Goal: Information Seeking & Learning: Learn about a topic

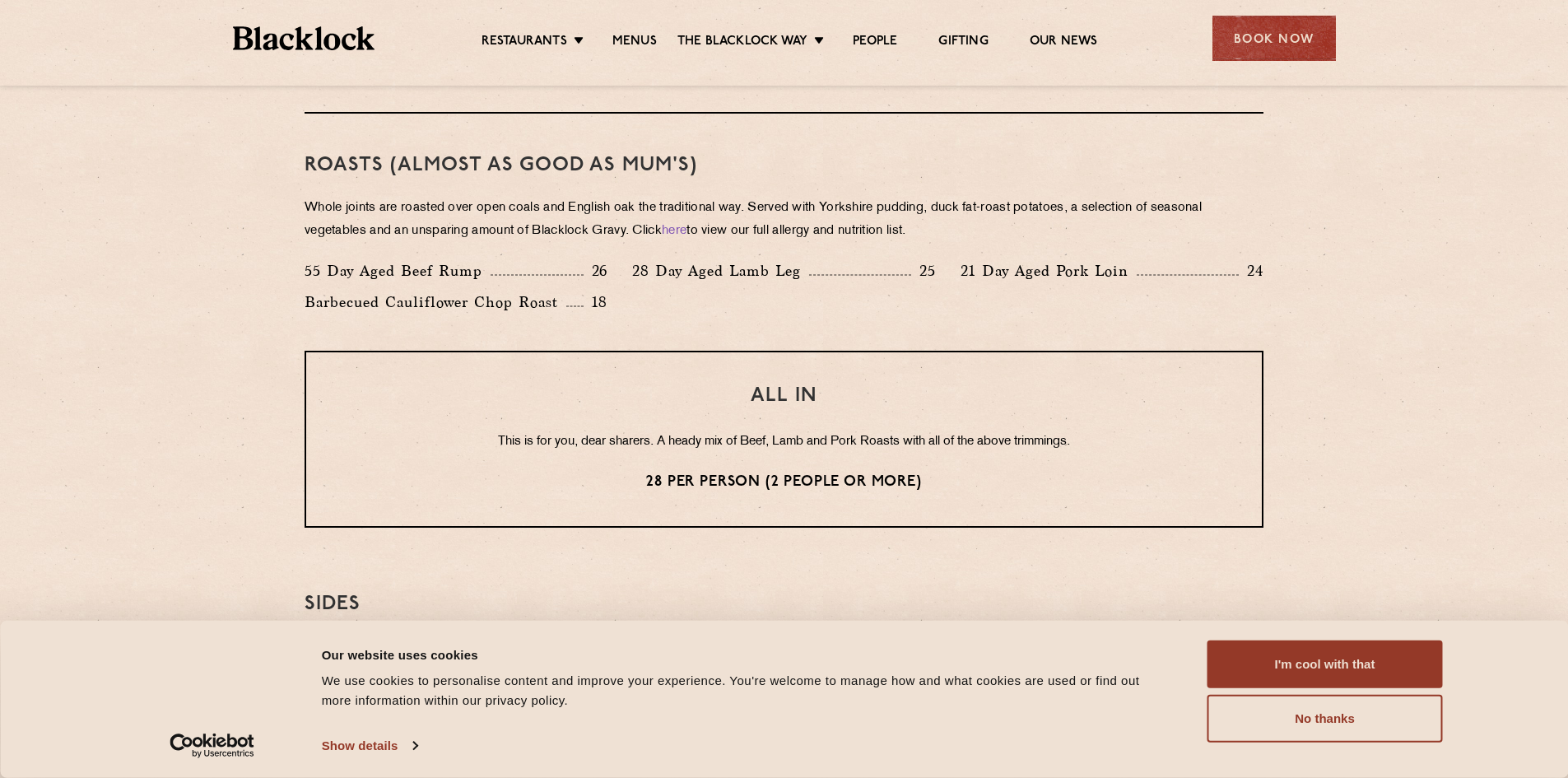
scroll to position [1070, 0]
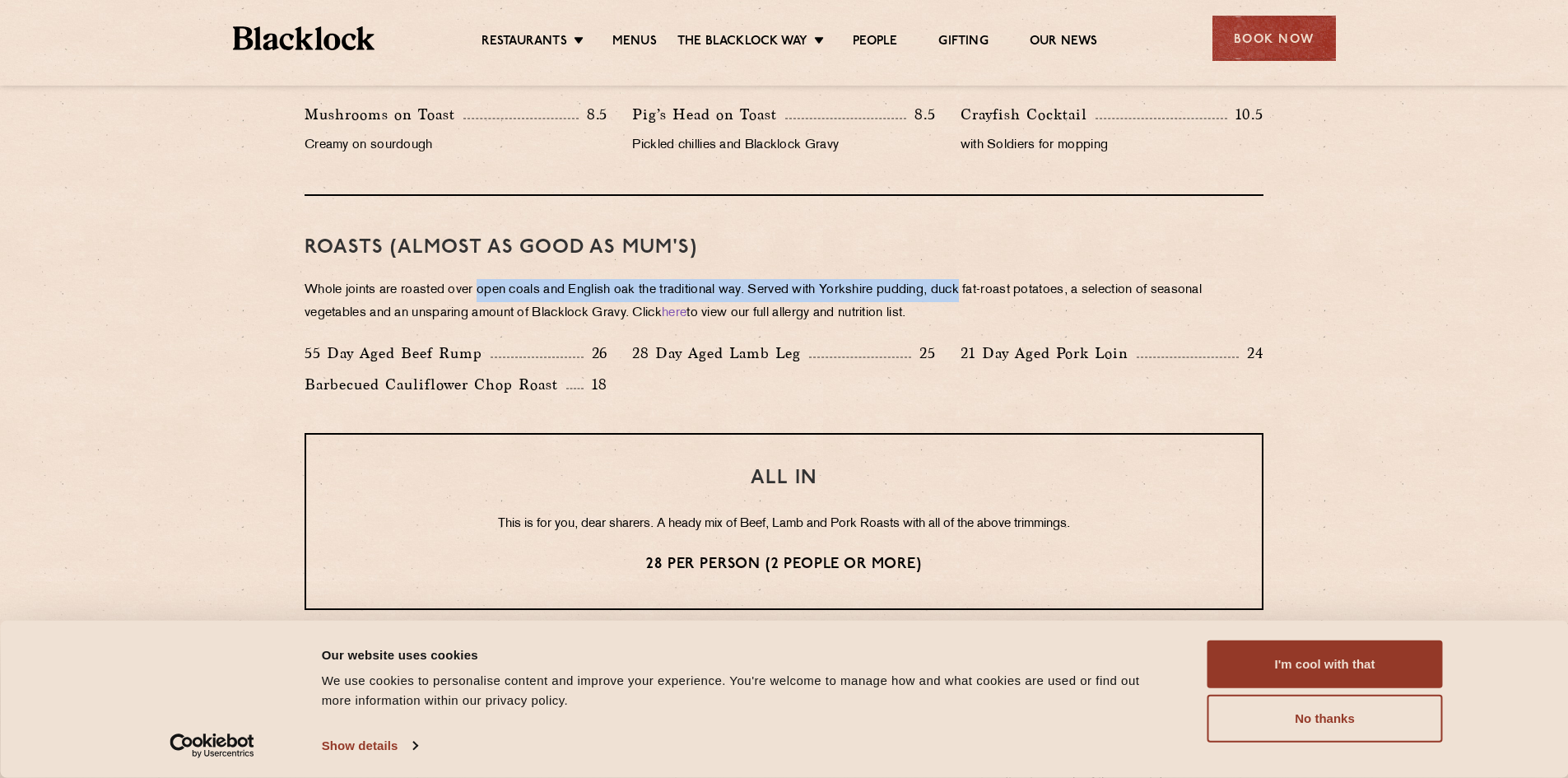
drag, startPoint x: 481, startPoint y: 280, endPoint x: 937, endPoint y: 297, distance: 456.3
click at [951, 295] on p "Whole joints are roasted over open coals and English oak the traditional way. S…" at bounding box center [783, 301] width 959 height 46
click at [937, 297] on p "Whole joints are roasted over open coals and English oak the traditional way. S…" at bounding box center [783, 301] width 959 height 46
drag, startPoint x: 978, startPoint y: 290, endPoint x: 1094, endPoint y: 315, distance: 118.7
click at [1188, 315] on p "Whole joints are roasted over open coals and English oak the traditional way. S…" at bounding box center [783, 301] width 959 height 46
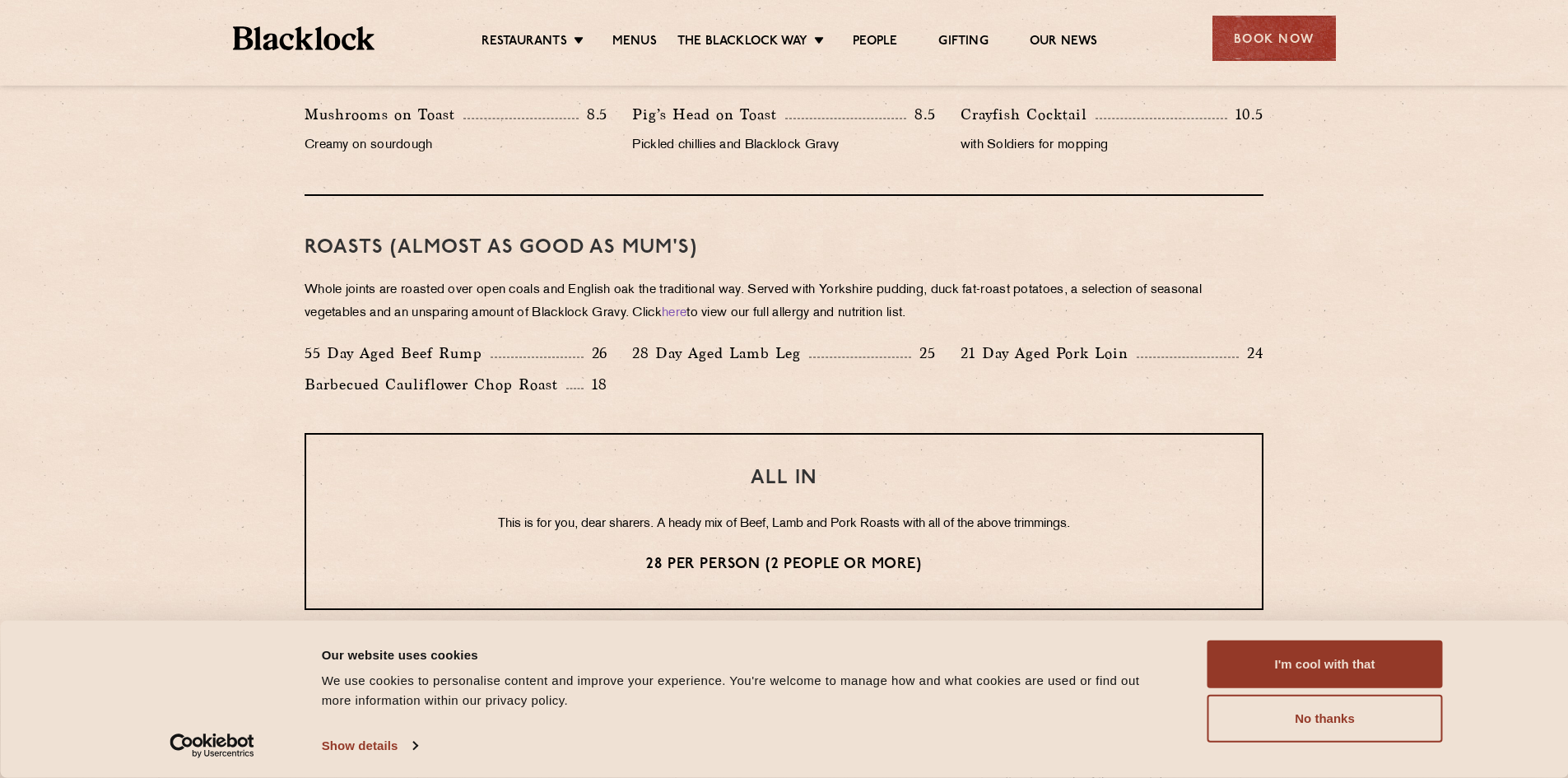
click at [431, 313] on p "Whole joints are roasted over open coals and English oak the traditional way. S…" at bounding box center [783, 301] width 959 height 46
drag, startPoint x: 634, startPoint y: 313, endPoint x: 747, endPoint y: 309, distance: 113.1
click at [746, 310] on p "Whole joints are roasted over open coals and English oak the traditional way. S…" at bounding box center [783, 301] width 959 height 46
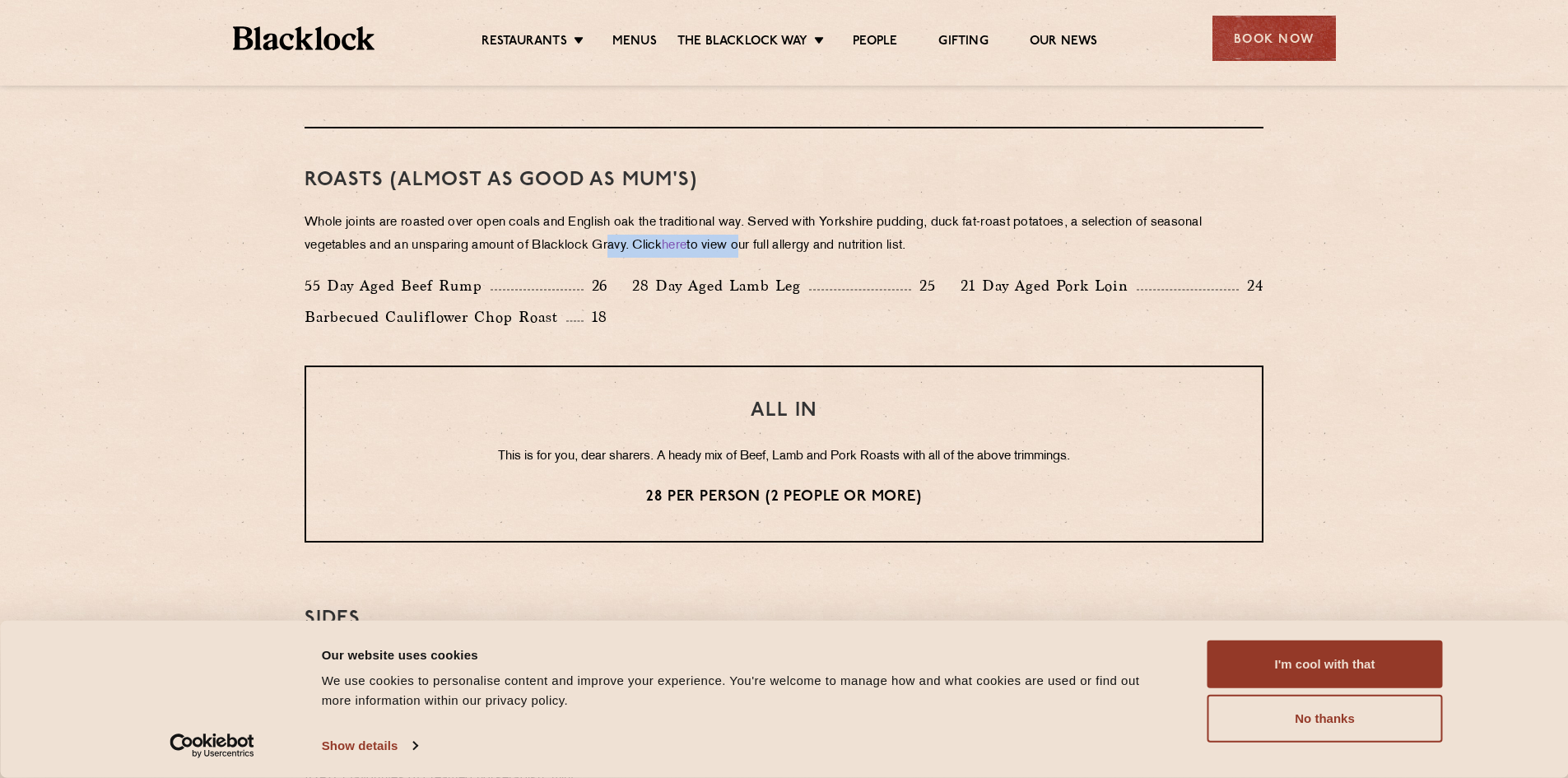
scroll to position [1235, 0]
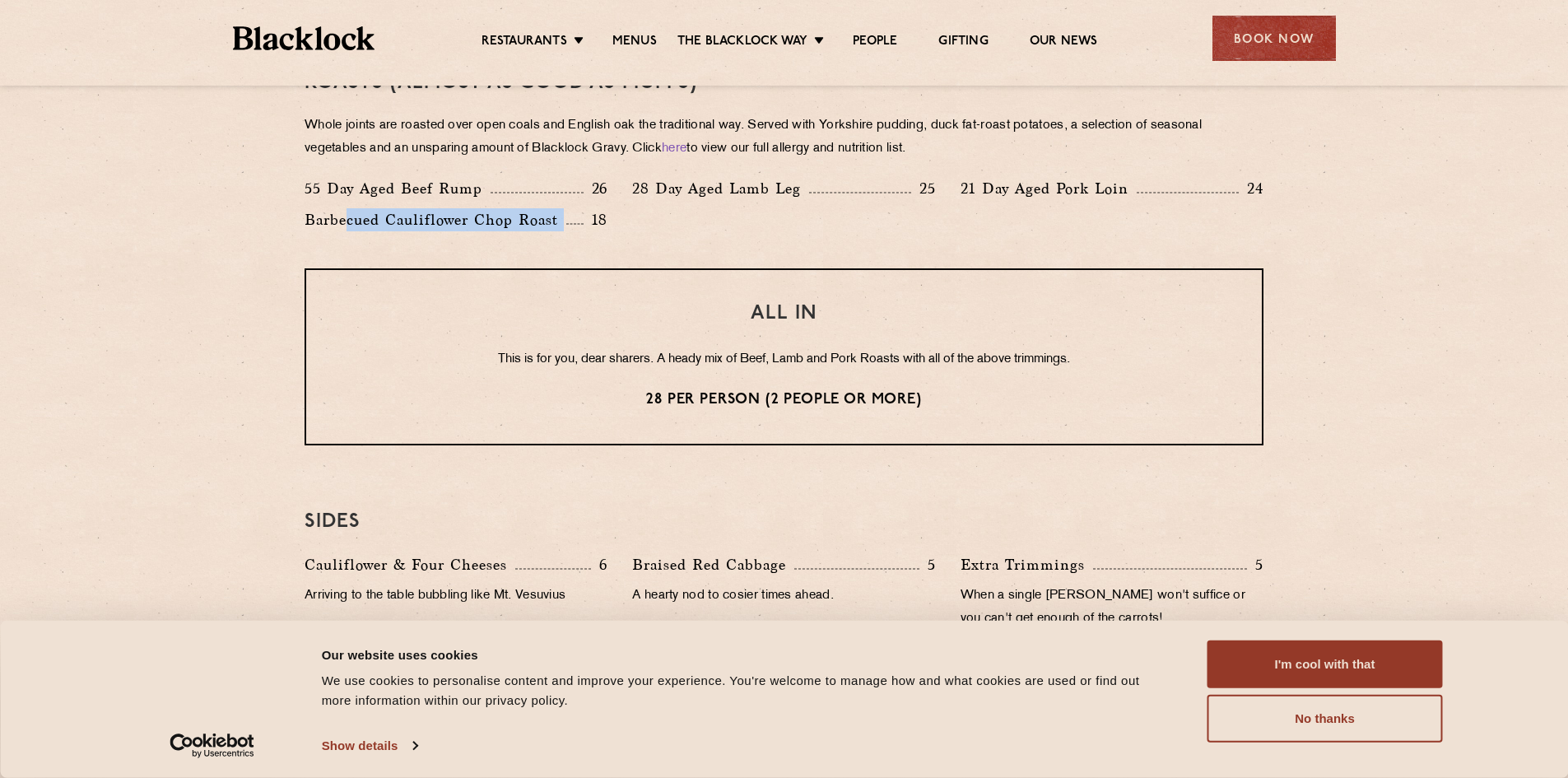
drag, startPoint x: 585, startPoint y: 219, endPoint x: 344, endPoint y: 214, distance: 241.1
click at [344, 214] on div "Barbecued Cauliflower Chop Roast 18" at bounding box center [456, 220] width 303 height 23
drag, startPoint x: 687, startPoint y: 199, endPoint x: 769, endPoint y: 208, distance: 82.5
click at [769, 208] on div "55 Day Aged Beef Rump 26 28 Day Aged Lamb Leg 25 21 Day Aged Pork Loin 24 Barbe…" at bounding box center [784, 208] width 983 height 62
drag, startPoint x: 576, startPoint y: 355, endPoint x: 752, endPoint y: 351, distance: 176.0
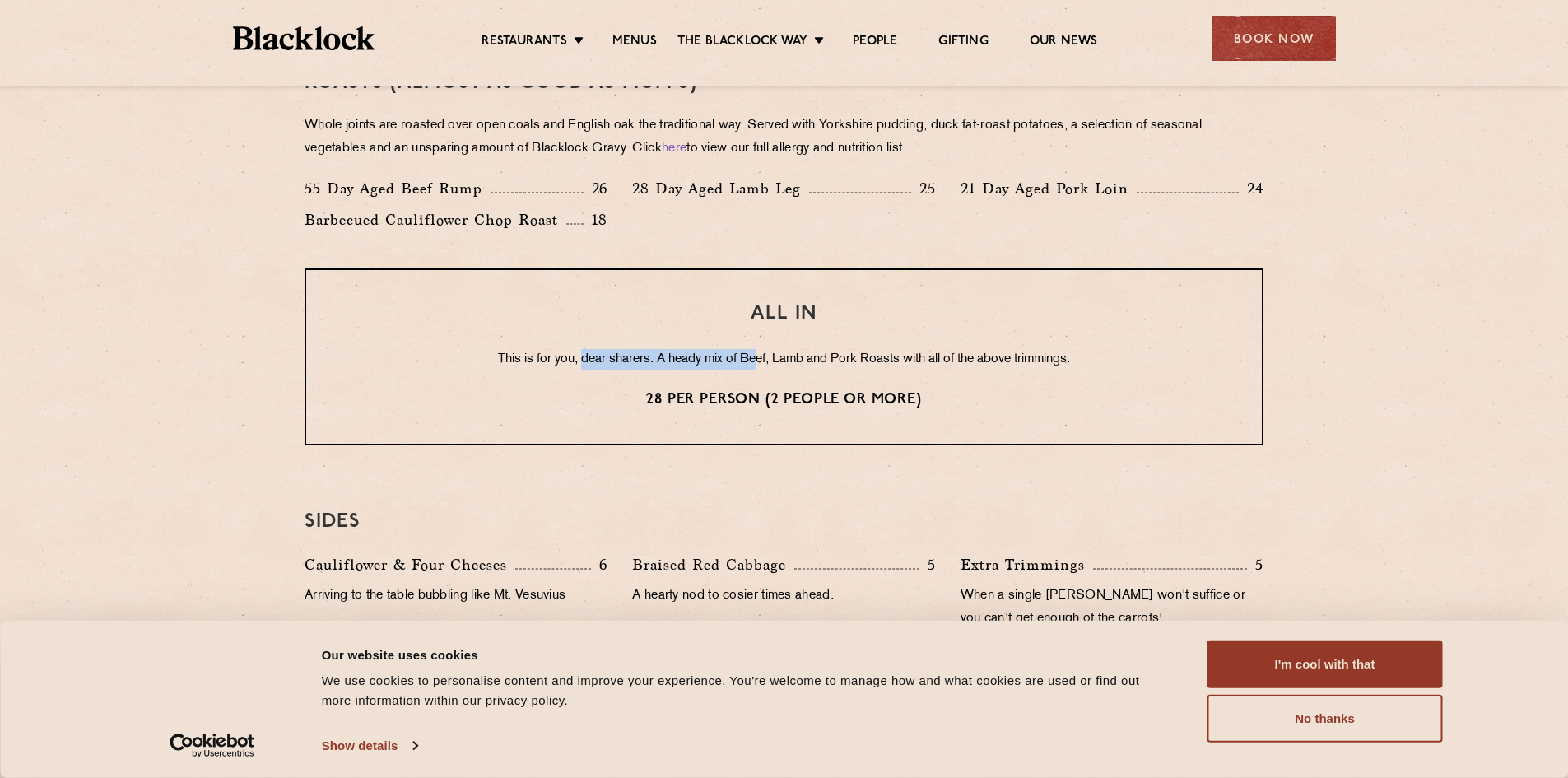
click at [752, 351] on p "This is for you, dear sharers. A heady mix of Beef, Lamb and Pork Roasts with a…" at bounding box center [784, 360] width 890 height 22
